Goal: Navigation & Orientation: Find specific page/section

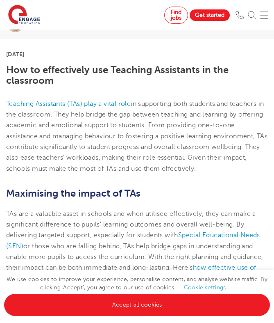
scroll to position [122, 0]
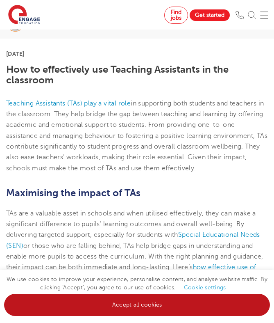
click at [101, 304] on link "Accept all cookies" at bounding box center [137, 305] width 266 height 22
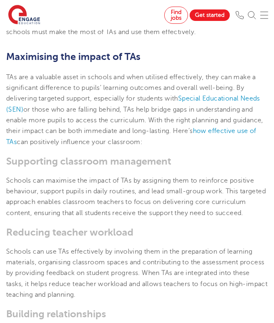
scroll to position [259, 0]
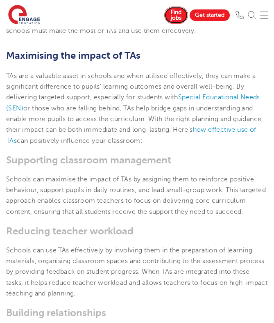
click at [180, 21] on link "Find jobs" at bounding box center [176, 15] width 24 height 17
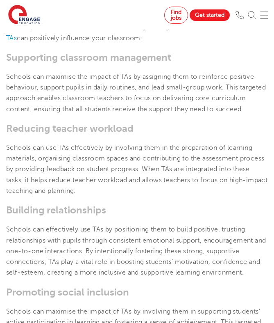
scroll to position [361, 0]
